Goal: Find specific page/section: Find specific page/section

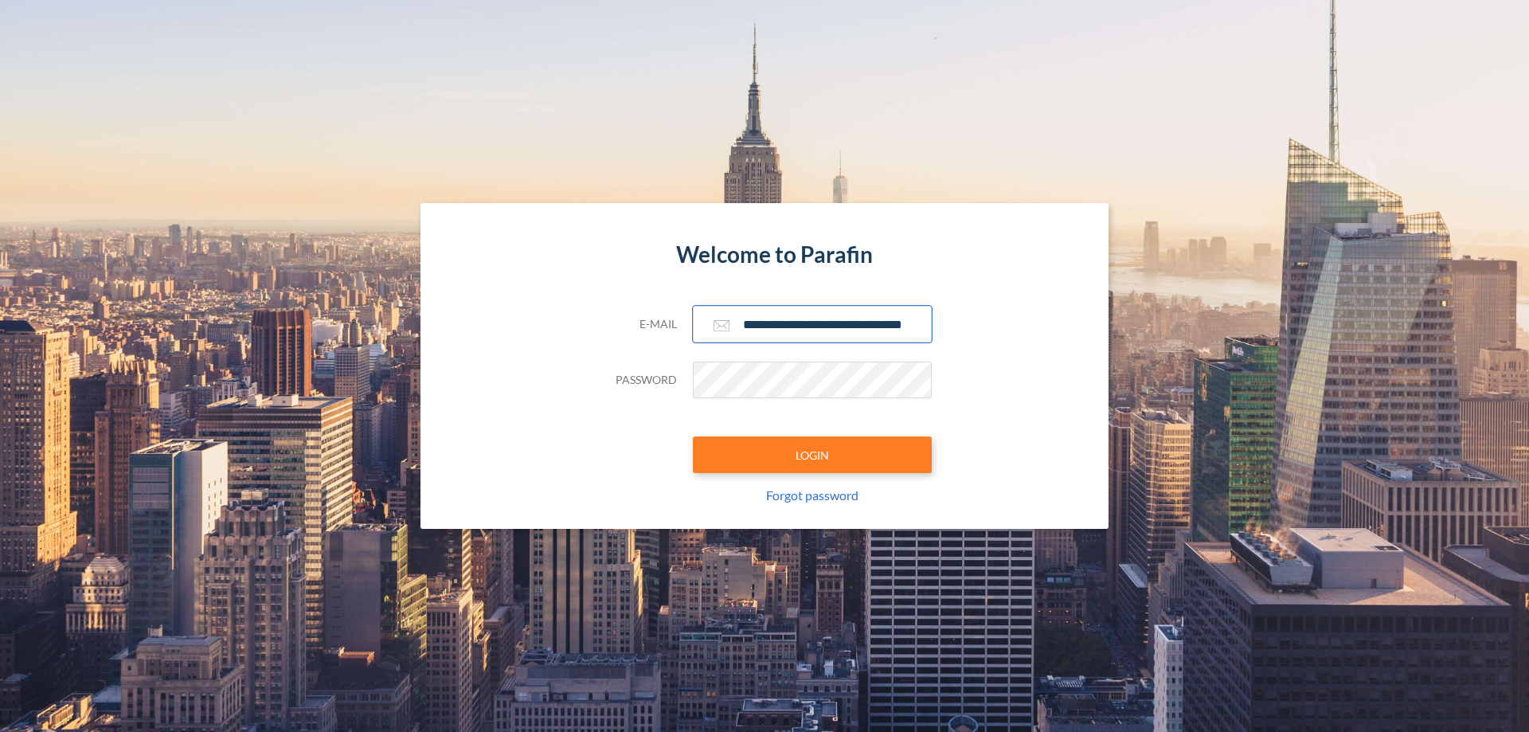
type input "**********"
click at [812, 455] on button "LOGIN" at bounding box center [812, 454] width 239 height 37
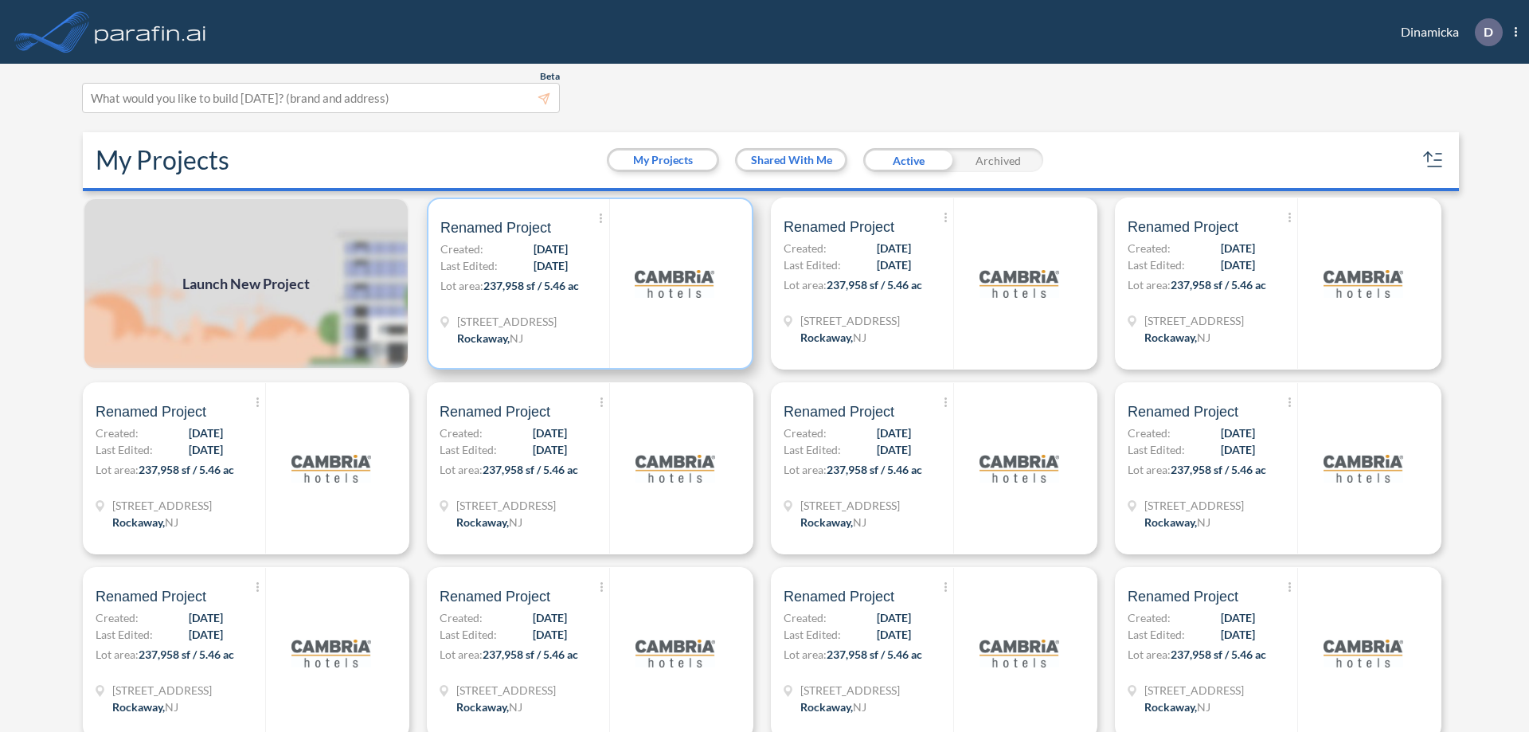
scroll to position [4, 0]
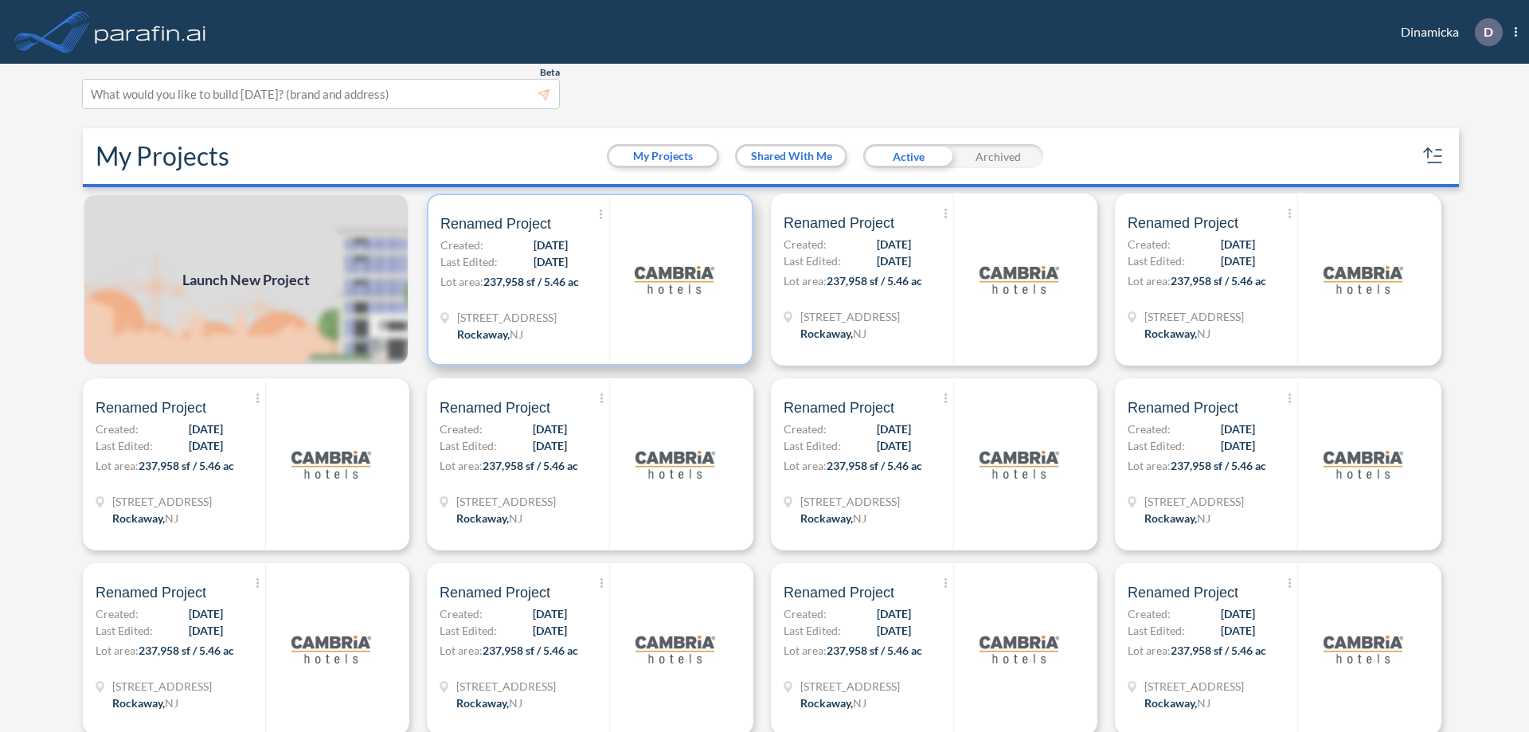
click at [587, 279] on p "Lot area: 237,958 sf / 5.46 ac" at bounding box center [524, 284] width 169 height 23
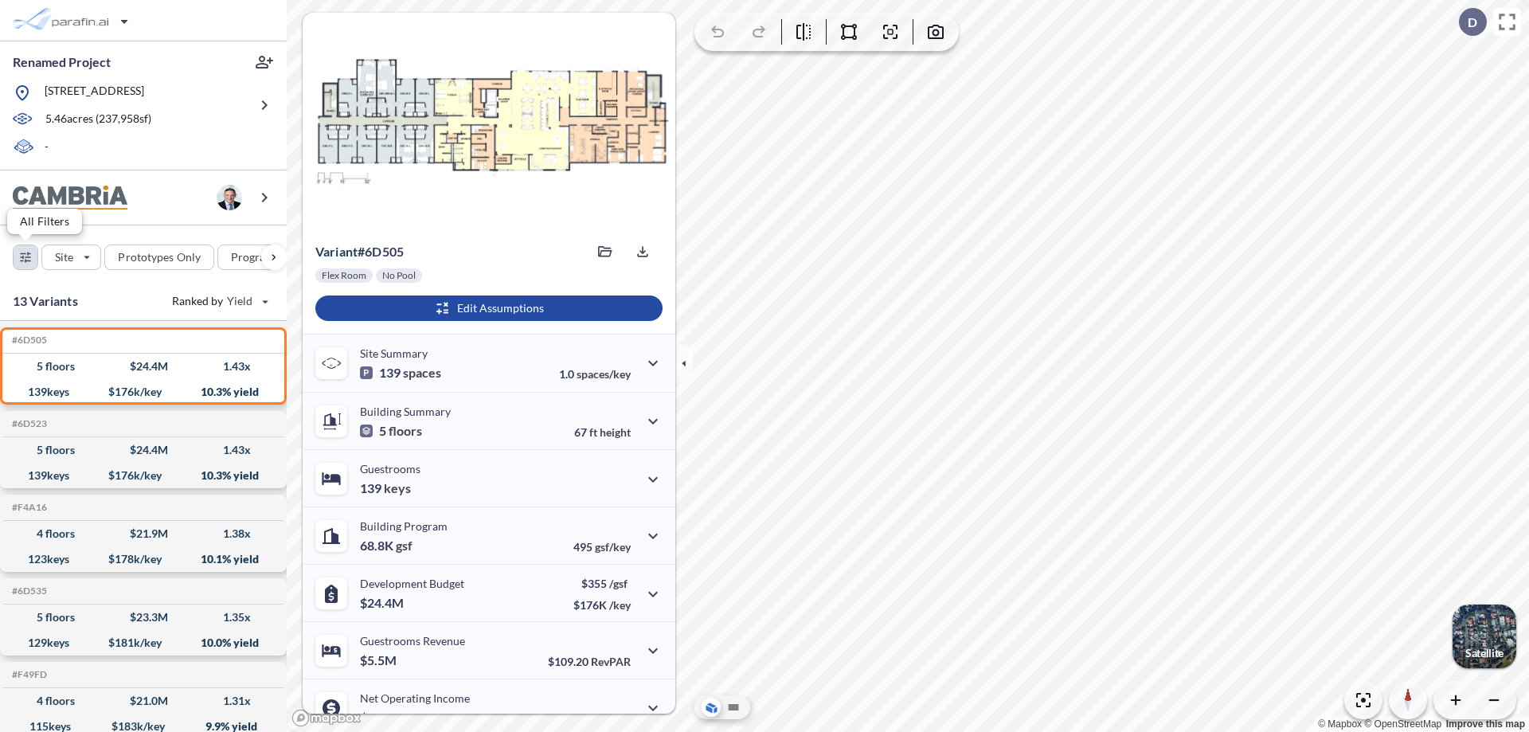
click at [25, 256] on div "button" at bounding box center [26, 257] width 24 height 24
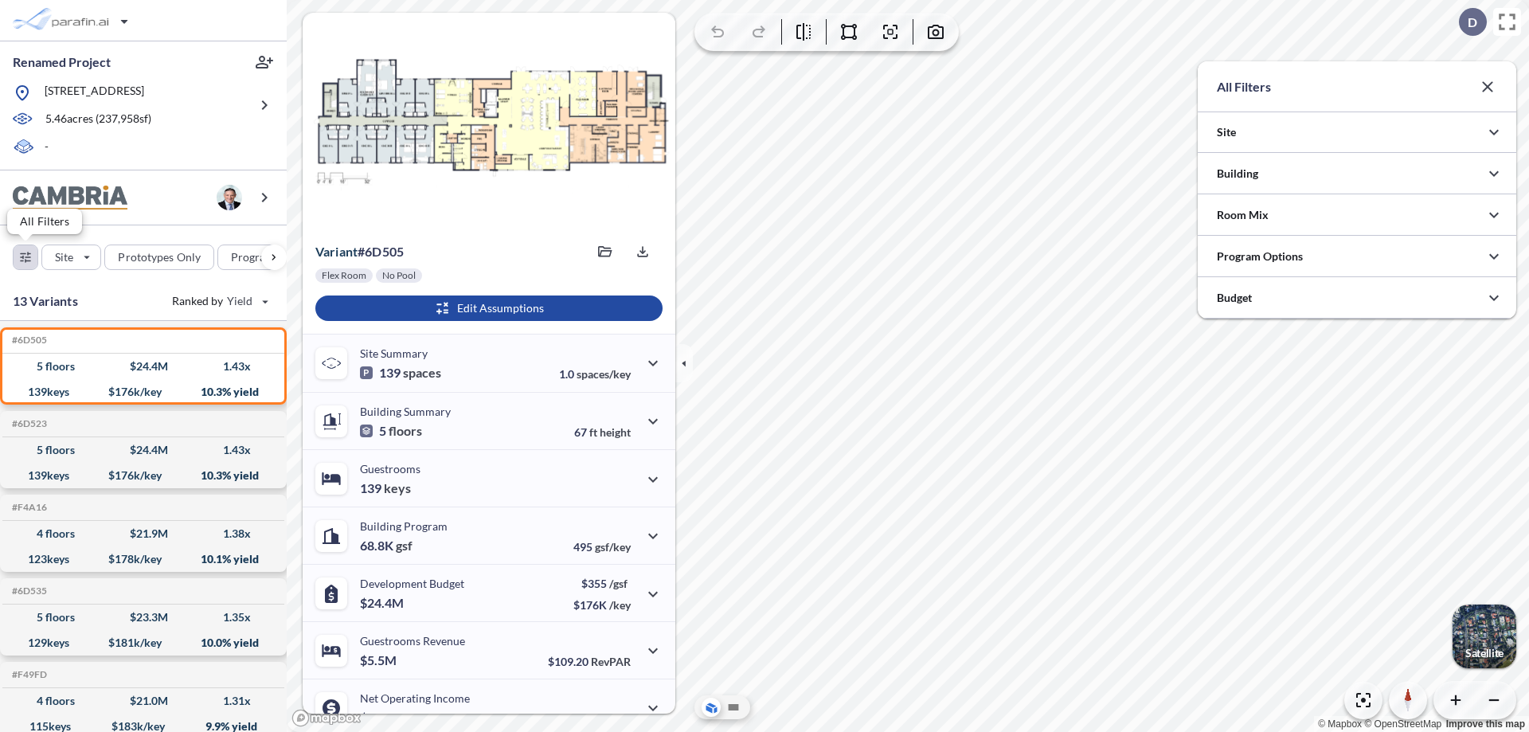
scroll to position [796100, 795782]
click at [1357, 256] on div at bounding box center [1356, 256] width 318 height 41
